Goal: Information Seeking & Learning: Learn about a topic

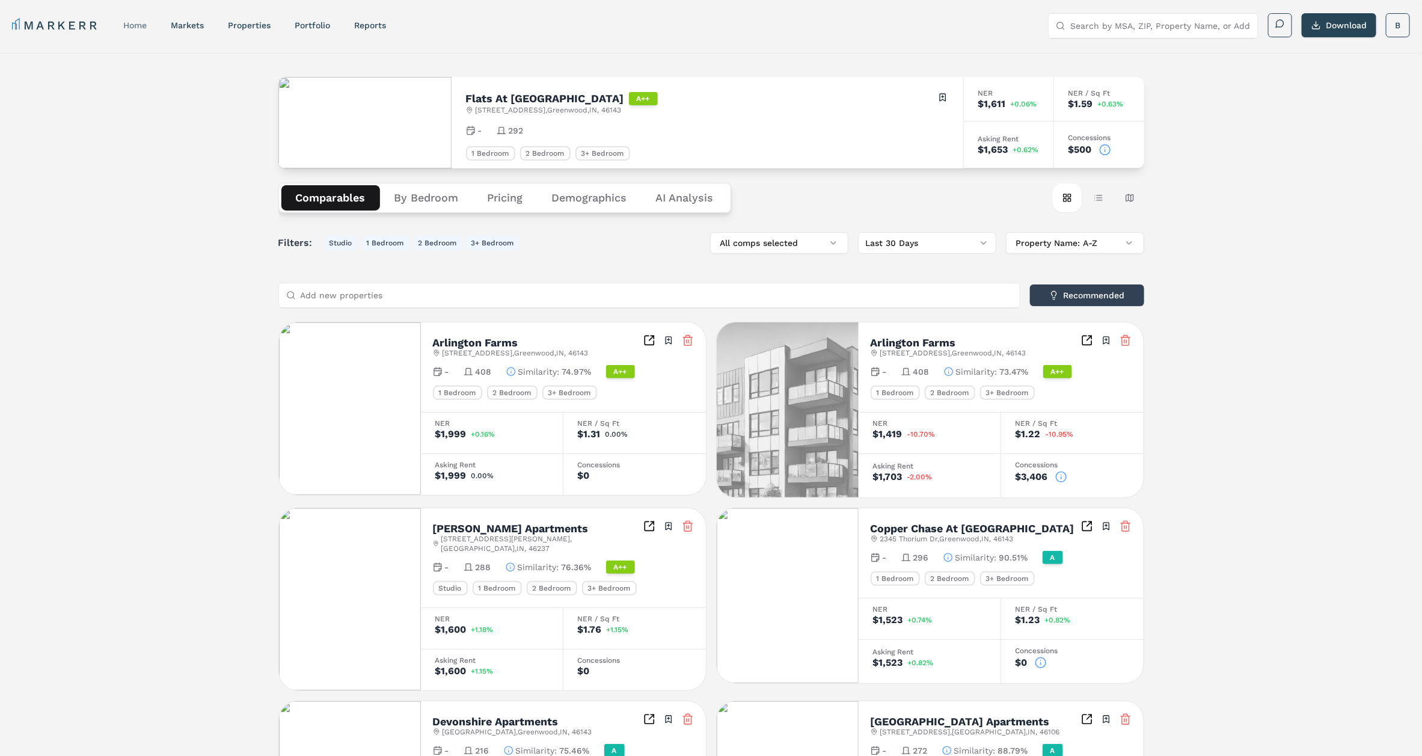
click at [135, 25] on link "home" at bounding box center [134, 25] width 23 height 10
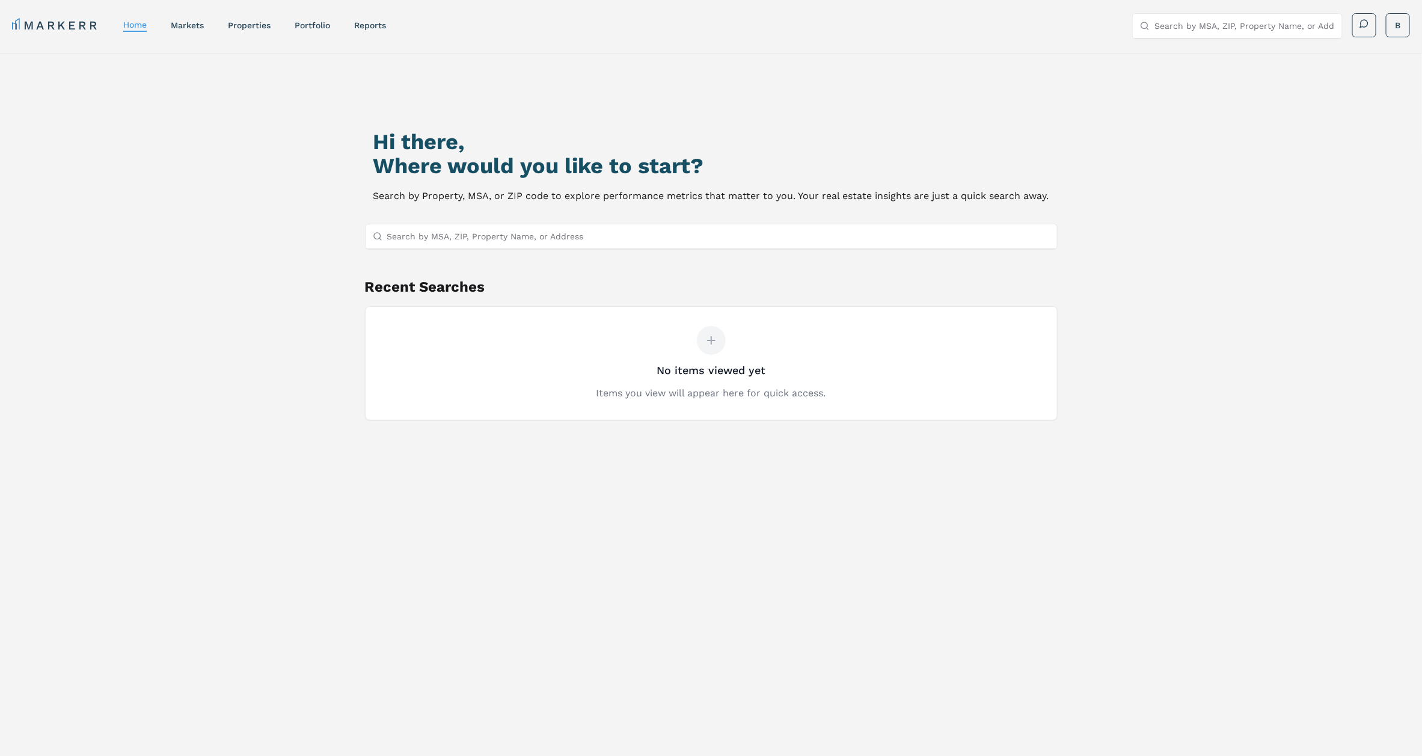
click at [118, 250] on div "Hi there, Where would you like to start? Search by Property, MSA, or ZIP code t…" at bounding box center [711, 440] width 1422 height 775
click at [711, 343] on icon at bounding box center [711, 340] width 7 height 7
click at [648, 231] on input "Search by MSA, ZIP, Property Name, or Address" at bounding box center [718, 236] width 663 height 24
click at [458, 227] on input "Search by MSA, ZIP, Property Name, or Address" at bounding box center [718, 236] width 663 height 24
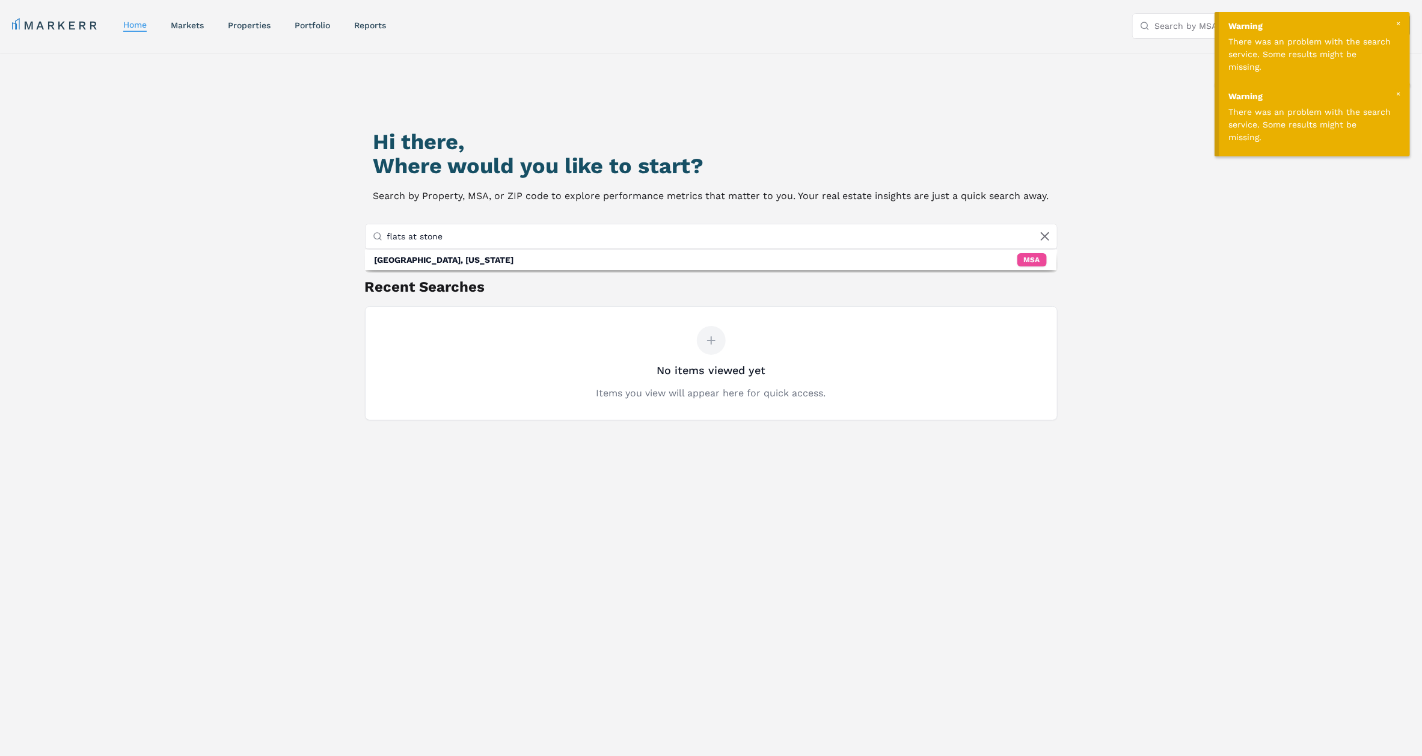
type input "flats at stone"
click at [625, 137] on h1 "Hi there," at bounding box center [711, 142] width 676 height 24
click at [1398, 20] on div at bounding box center [1398, 23] width 11 height 11
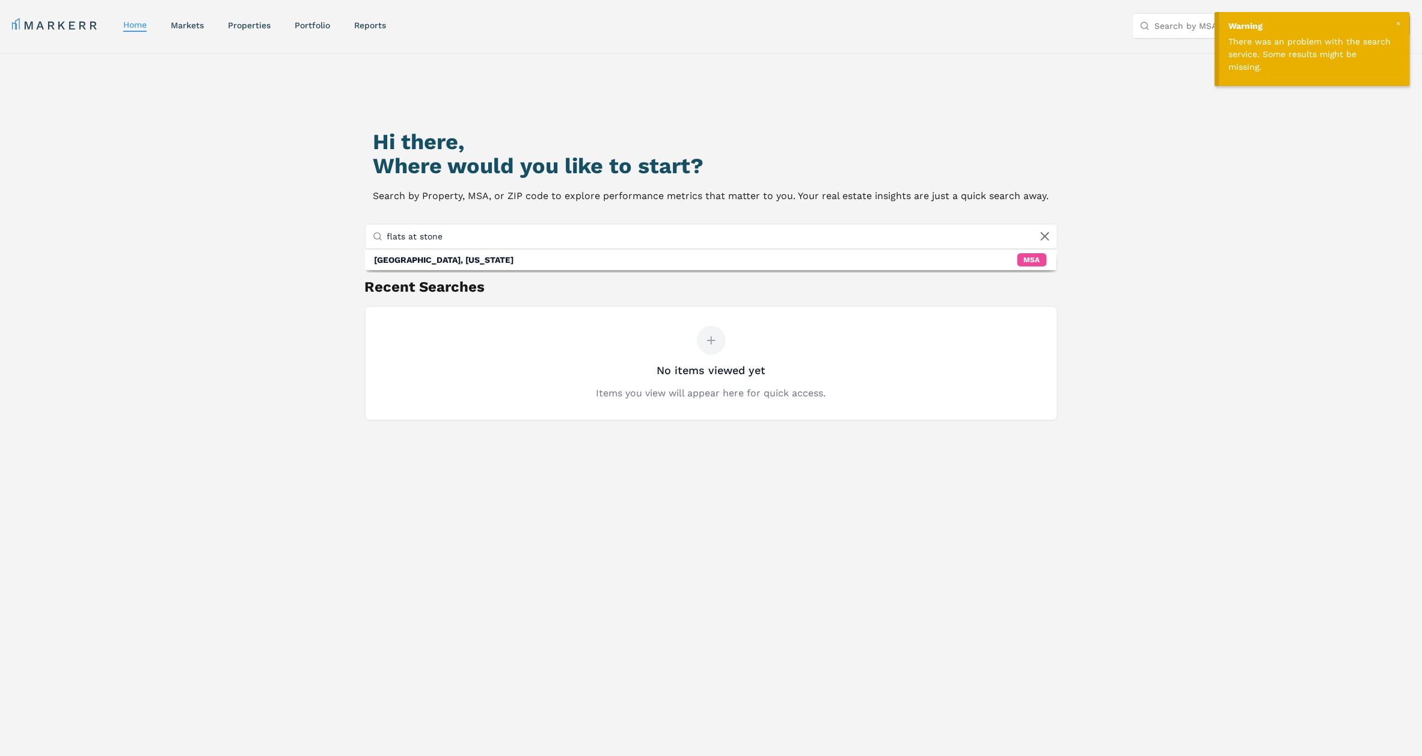
click at [1396, 22] on div at bounding box center [1398, 23] width 11 height 11
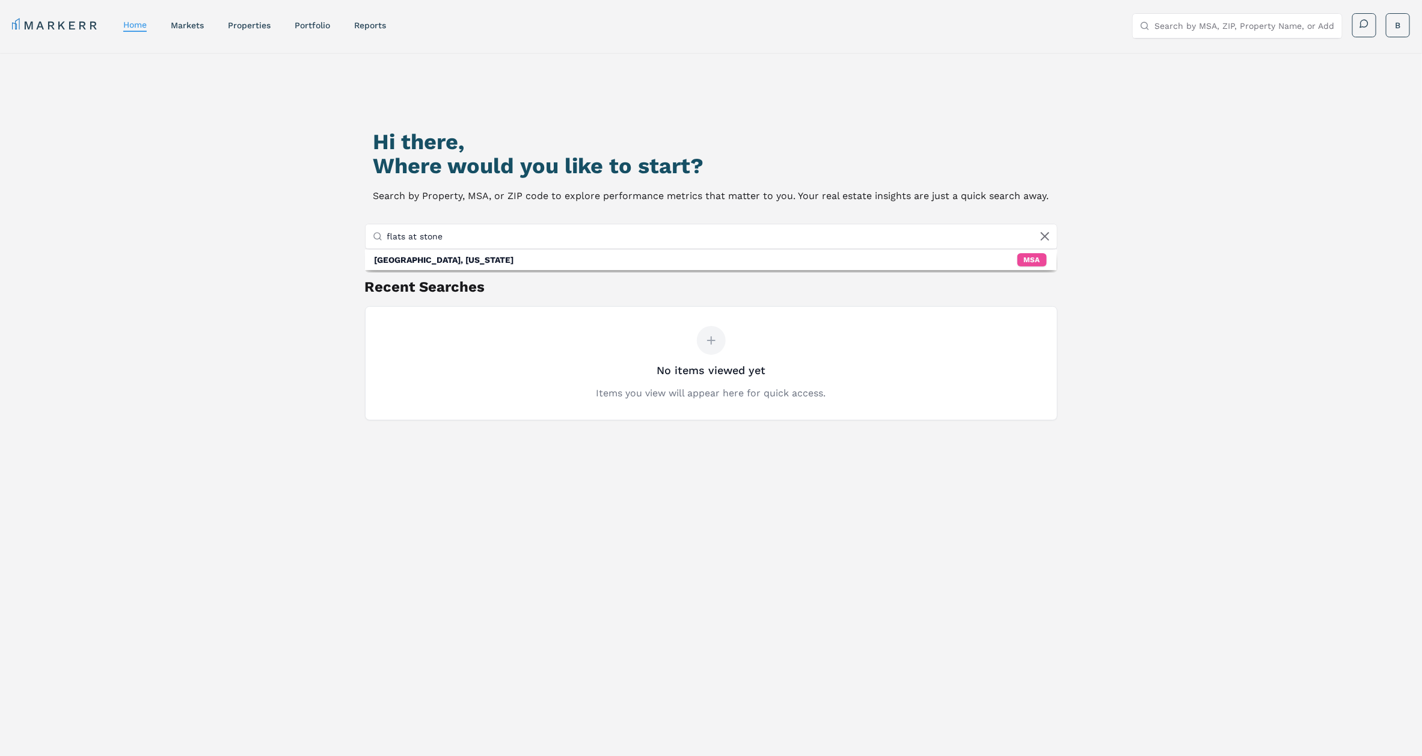
click at [1396, 22] on html "Warning There was an problem with the search service. Some results might be mis…" at bounding box center [711, 429] width 1422 height 859
click at [1393, 117] on link "Log Out" at bounding box center [1390, 116] width 32 height 10
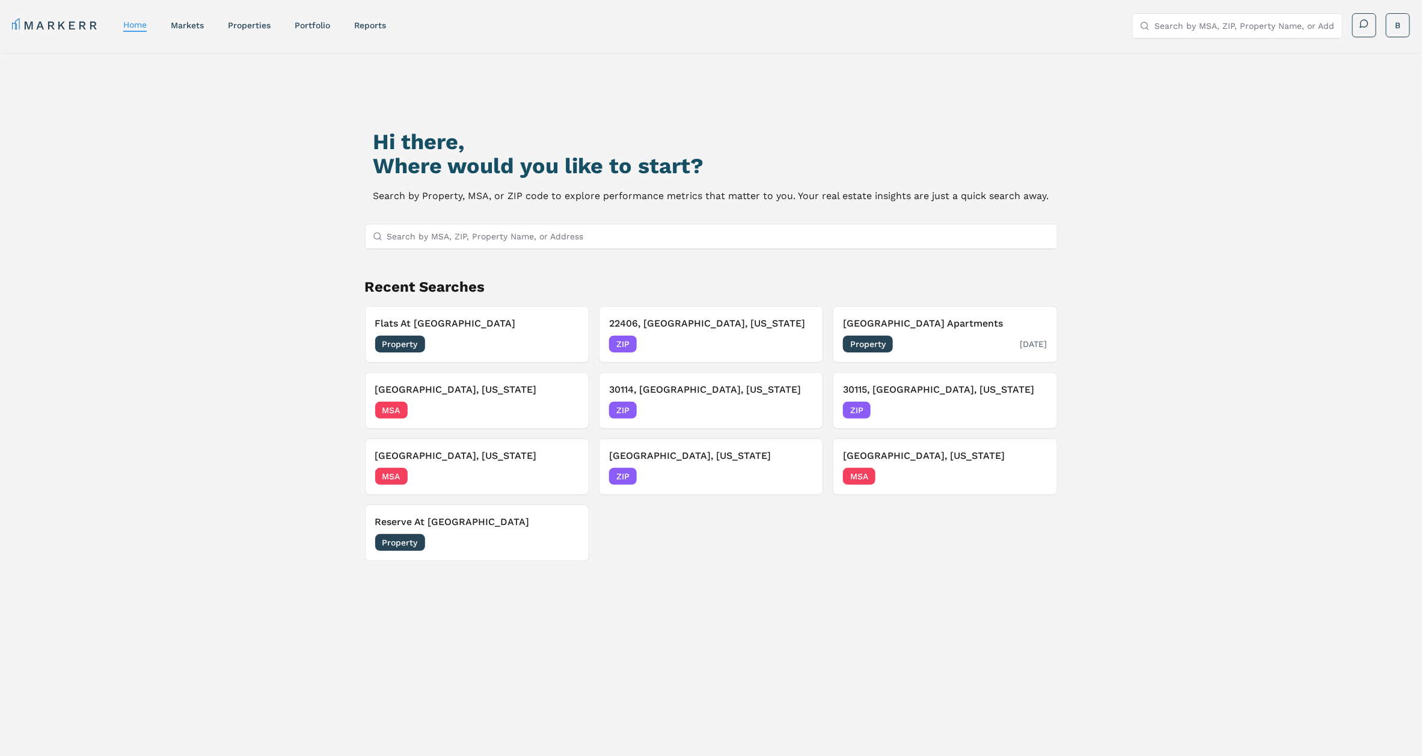
click at [919, 332] on div "Malvern Lakes Apartments Property 08/08/2025" at bounding box center [945, 334] width 204 height 36
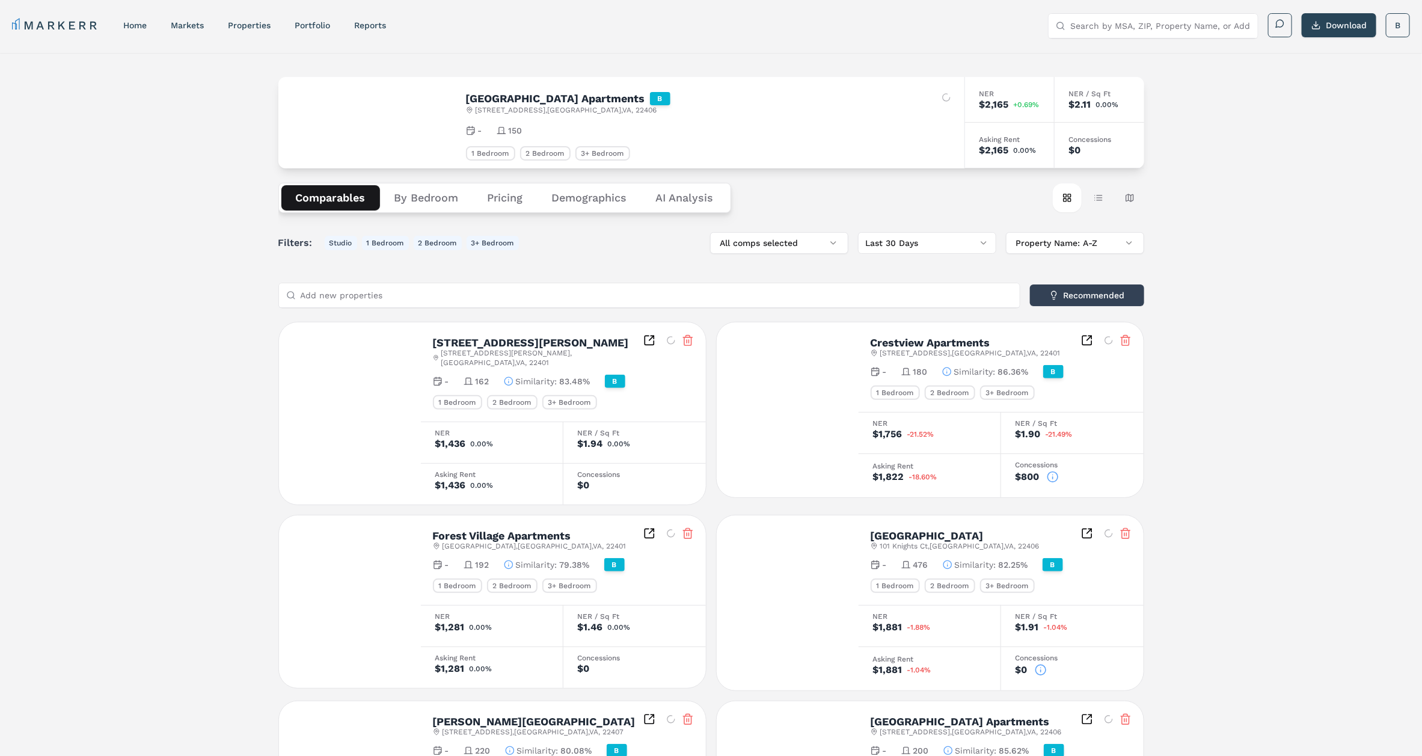
click at [188, 280] on div "Malvern Lakes Apartments B 75 Malvern Lakes Cir , Fredericksburg , VA , 22406 T…" at bounding box center [711, 658] width 1422 height 1210
